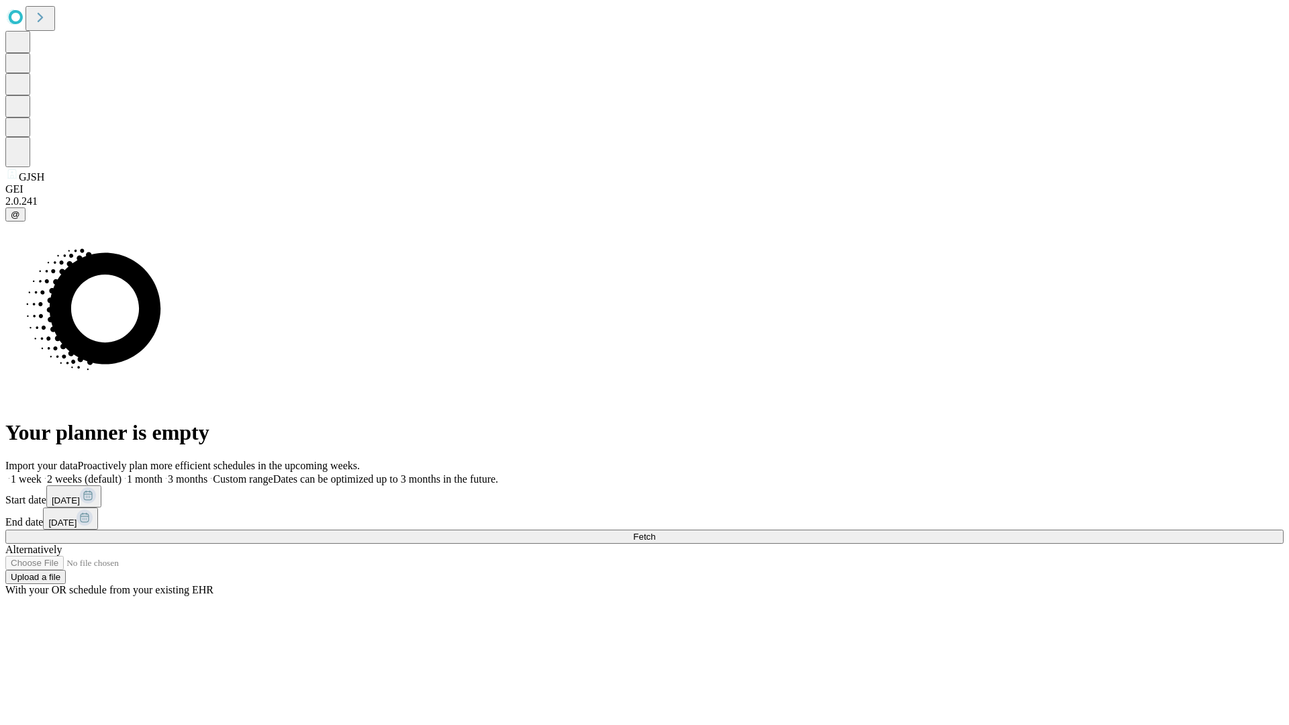
click at [655, 532] on span "Fetch" at bounding box center [644, 537] width 22 height 10
